Goal: Go to known website: Go to known website

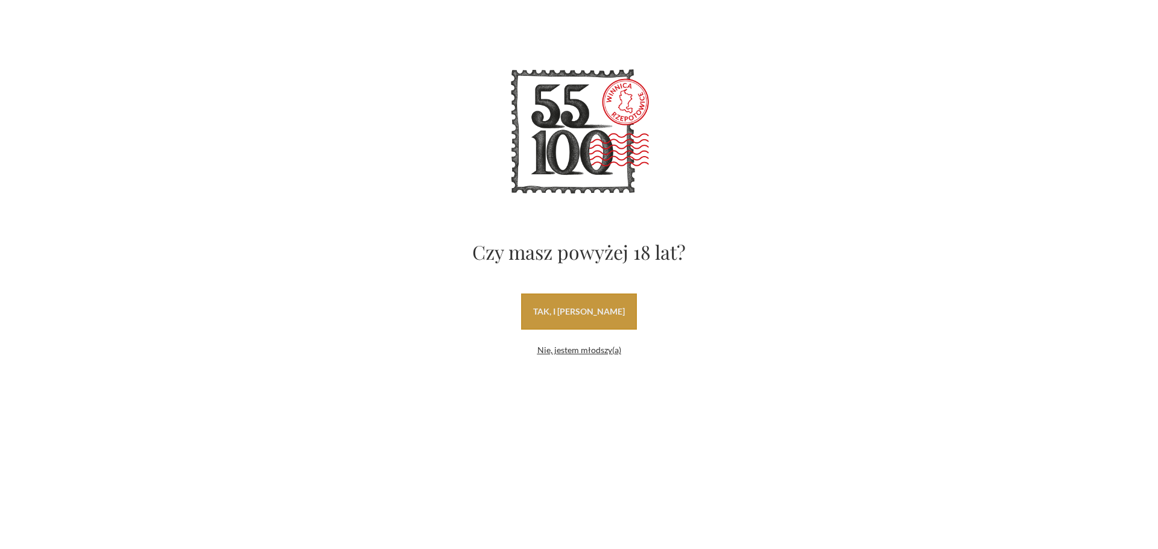
click at [624, 314] on link "tak, i [PERSON_NAME]" at bounding box center [579, 312] width 116 height 36
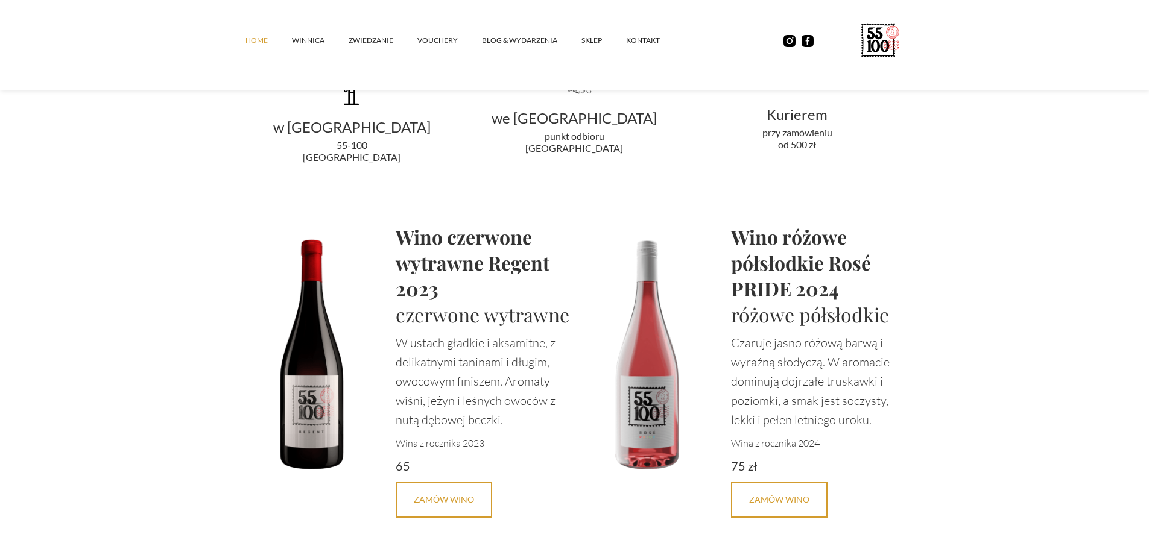
scroll to position [2127, 0]
